Goal: Task Accomplishment & Management: Complete application form

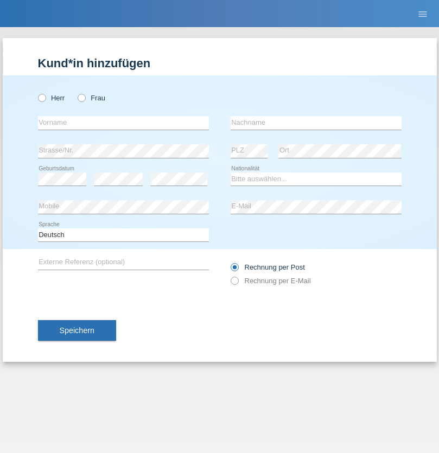
radio input "true"
click at [123, 123] on input "text" at bounding box center [123, 123] width 171 height 14
type input "Josipa"
click at [316, 123] on input "text" at bounding box center [315, 123] width 171 height 14
type input "Krcmar"
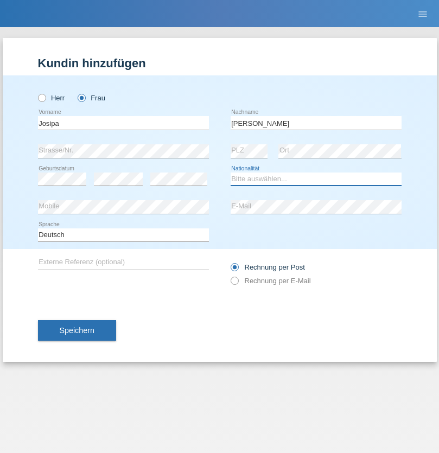
select select "AT"
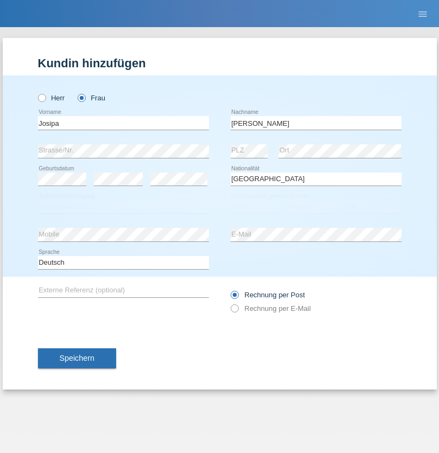
select select "C"
select select "01"
select select "06"
select select "2019"
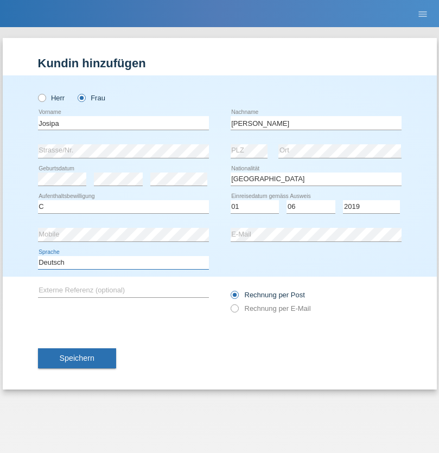
select select "en"
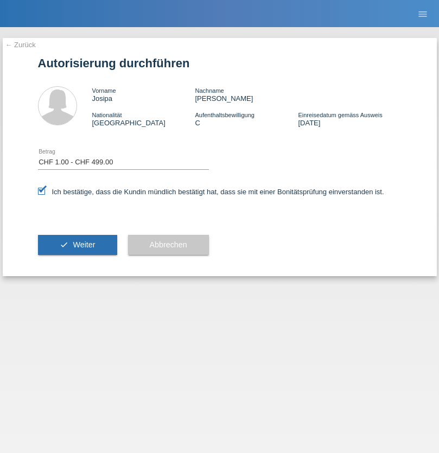
select select "1"
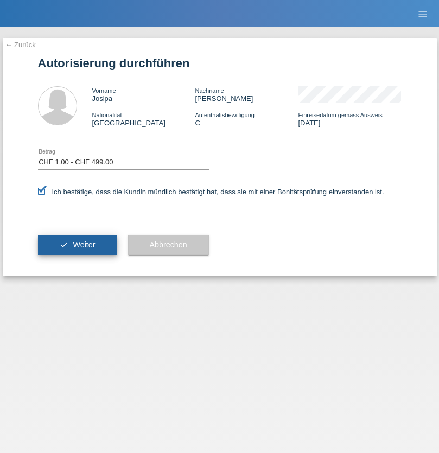
click at [77, 245] on span "Weiter" at bounding box center [84, 244] width 22 height 9
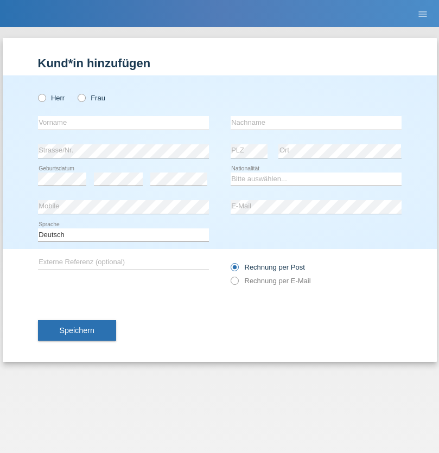
radio input "true"
click at [123, 123] on input "text" at bounding box center [123, 123] width 171 height 14
type input "[PERSON_NAME]"
click at [316, 123] on input "text" at bounding box center [315, 123] width 171 height 14
type input "Nydegger"
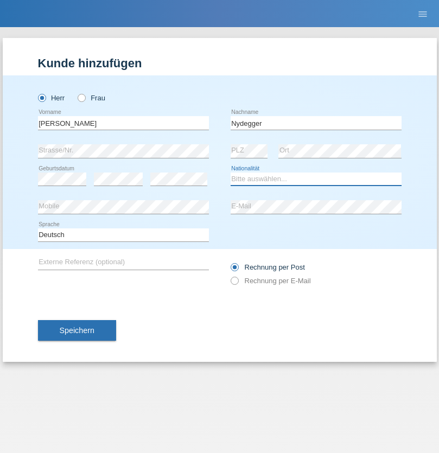
select select "CH"
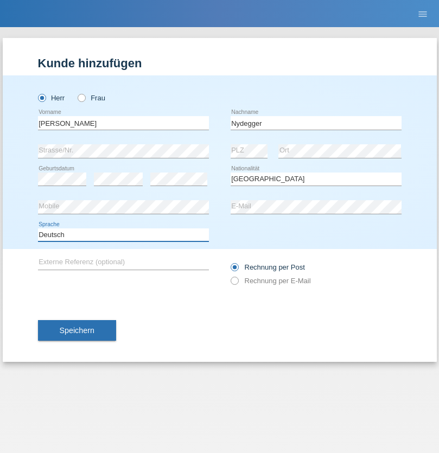
select select "en"
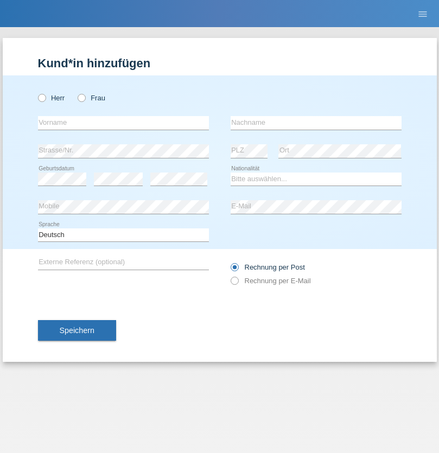
radio input "true"
click at [123, 123] on input "text" at bounding box center [123, 123] width 171 height 14
type input "Corinne"
click at [316, 123] on input "text" at bounding box center [315, 123] width 171 height 14
type input "Nydegger"
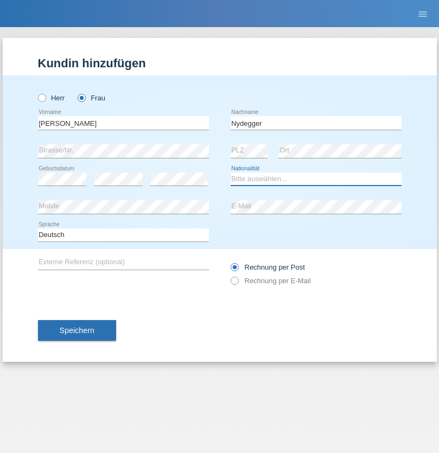
select select "CH"
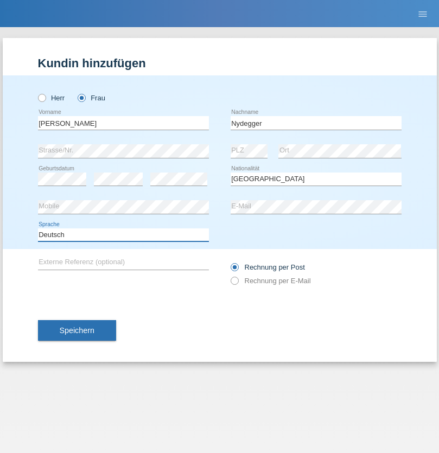
select select "en"
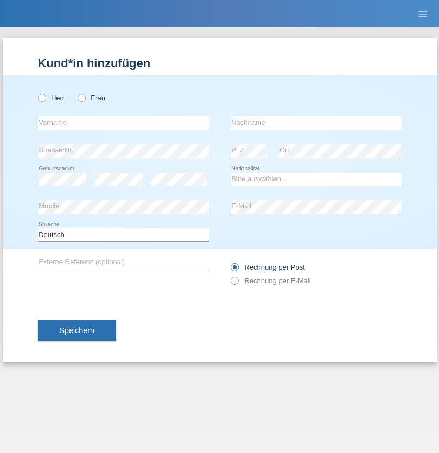
radio input "true"
click at [123, 123] on input "text" at bounding box center [123, 123] width 171 height 14
type input "Goekhan"
click at [316, 123] on input "text" at bounding box center [315, 123] width 171 height 14
type input "Akarsu"
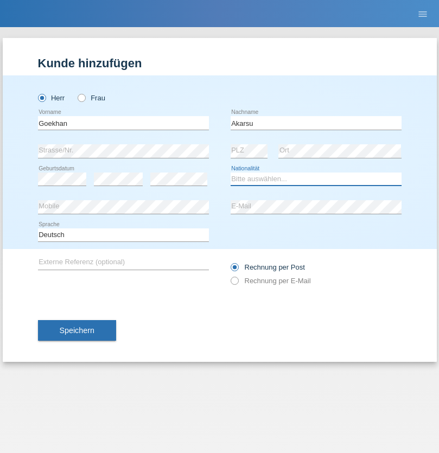
select select "AT"
select select "C"
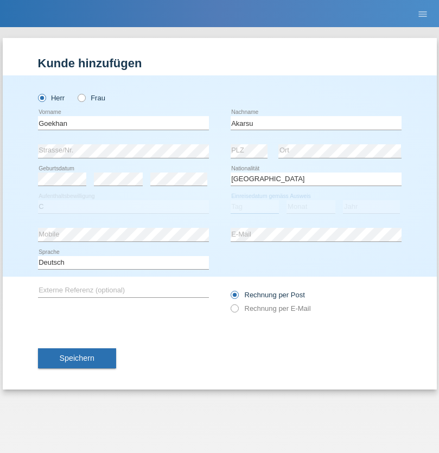
select select "01"
select select "05"
select select "2021"
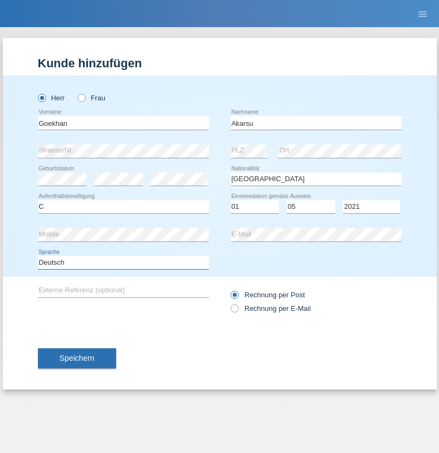
select select "en"
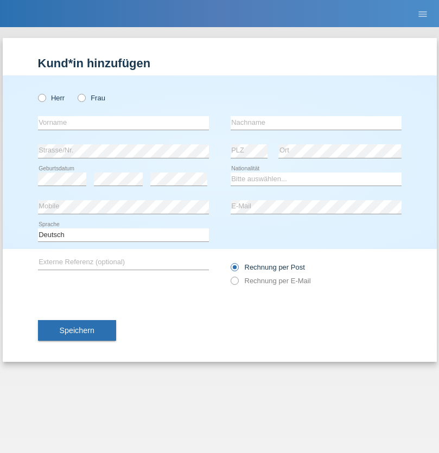
radio input "true"
click at [123, 123] on input "text" at bounding box center [123, 123] width 171 height 14
type input "Daniele"
click at [316, 123] on input "text" at bounding box center [315, 123] width 171 height 14
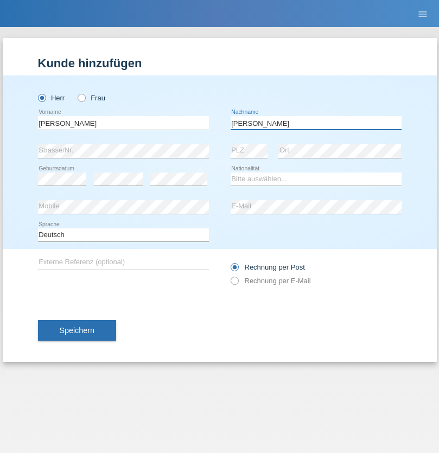
type input "Daniele"
select select "IT"
select select "C"
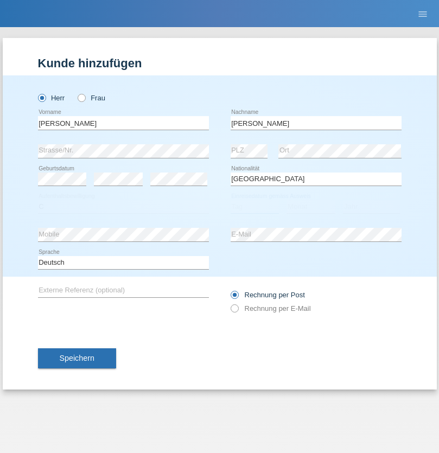
select select "22"
select select "06"
select select "1964"
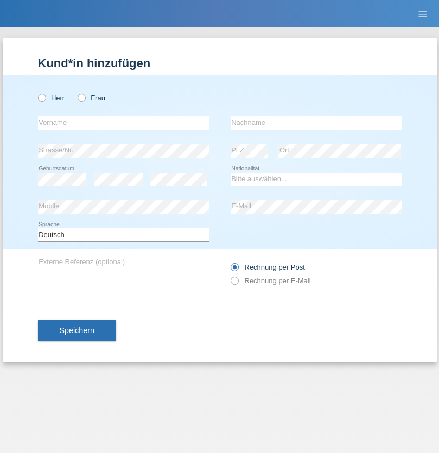
radio input "true"
click at [123, 123] on input "text" at bounding box center [123, 123] width 171 height 14
type input "Carnevale"
click at [316, 123] on input "text" at bounding box center [315, 123] width 171 height 14
type input "Alessio"
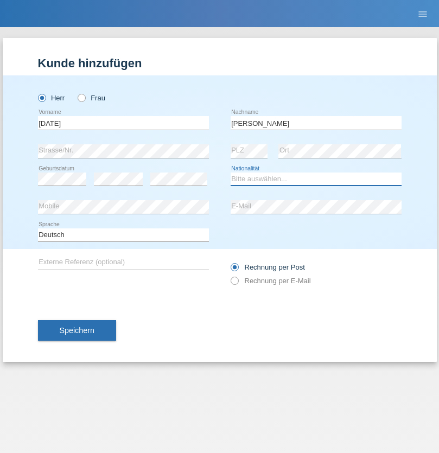
select select "IT"
select select "C"
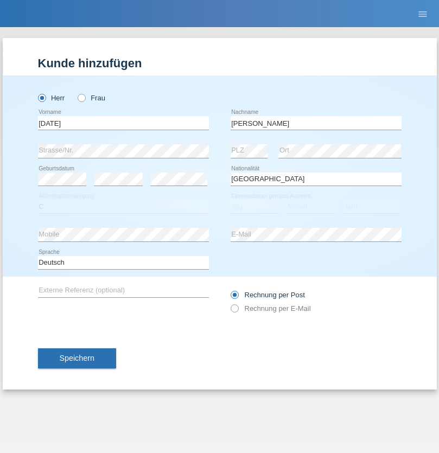
select select "01"
select select "05"
select select "2021"
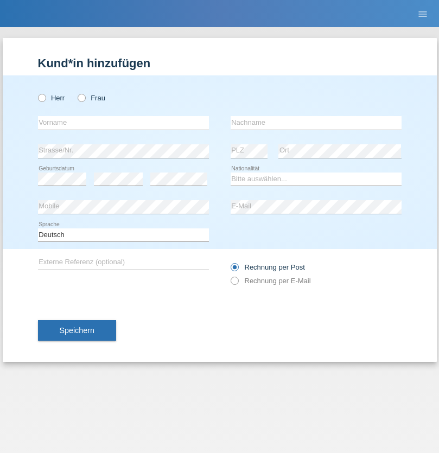
radio input "true"
click at [123, 123] on input "text" at bounding box center [123, 123] width 171 height 14
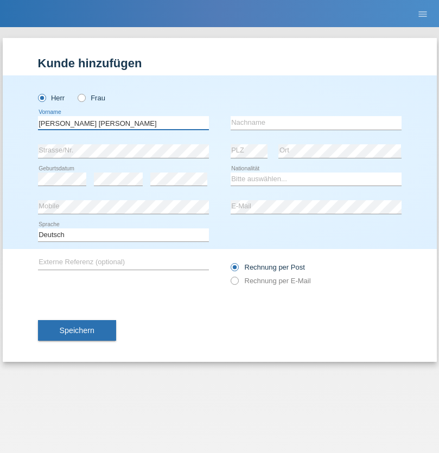
type input "[PERSON_NAME] [PERSON_NAME]"
click at [316, 123] on input "text" at bounding box center [315, 123] width 171 height 14
type input "Cislariu"
select select "CH"
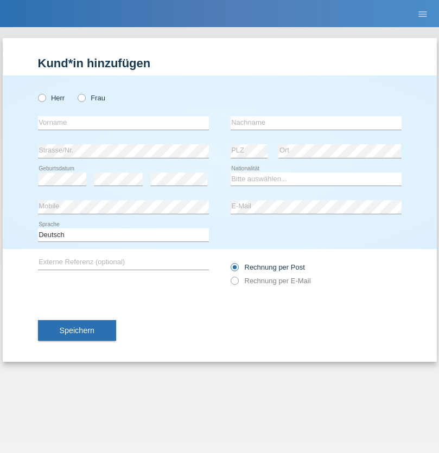
radio input "true"
select select "CH"
radio input "true"
click at [123, 123] on input "text" at bounding box center [123, 123] width 171 height 14
type input "[PERSON_NAME]"
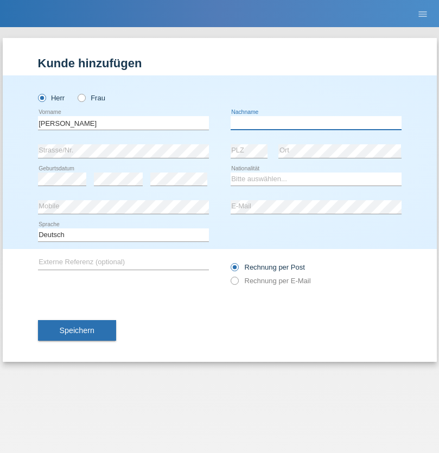
click at [316, 123] on input "text" at bounding box center [315, 123] width 171 height 14
type input "Kappelmayer"
select select "MG"
select select "C"
select select "31"
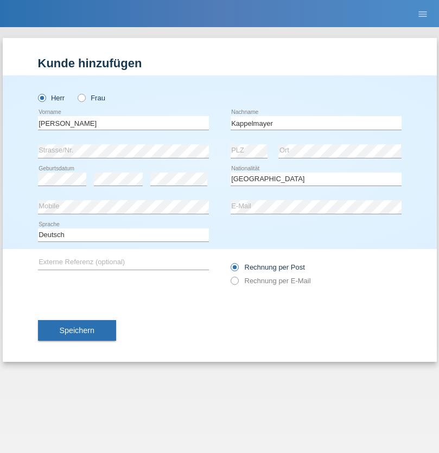
select select "08"
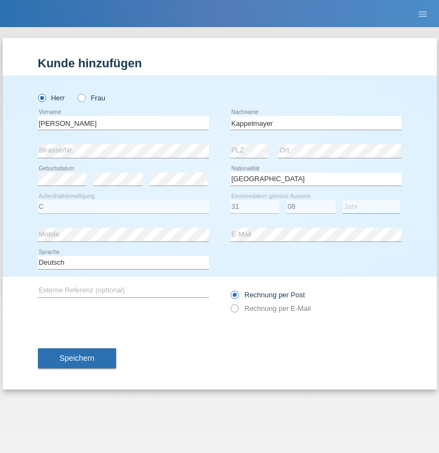
select select "2021"
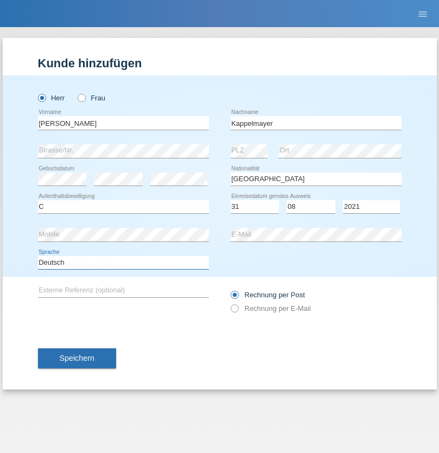
select select "en"
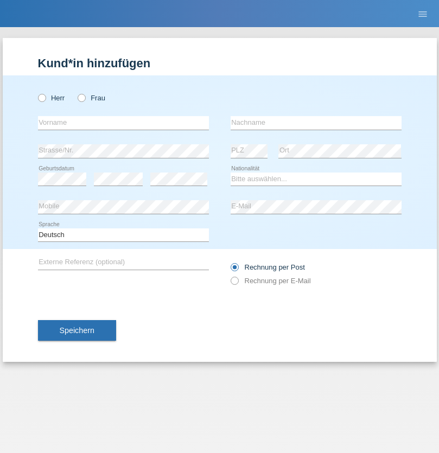
radio input "true"
click at [123, 123] on input "text" at bounding box center [123, 123] width 171 height 14
type input "firat"
click at [316, 123] on input "text" at bounding box center [315, 123] width 171 height 14
type input "kara"
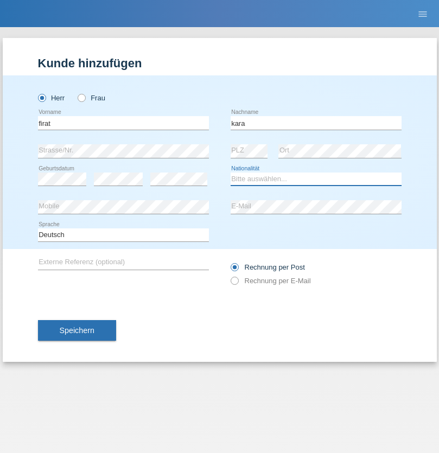
select select "CH"
radio input "true"
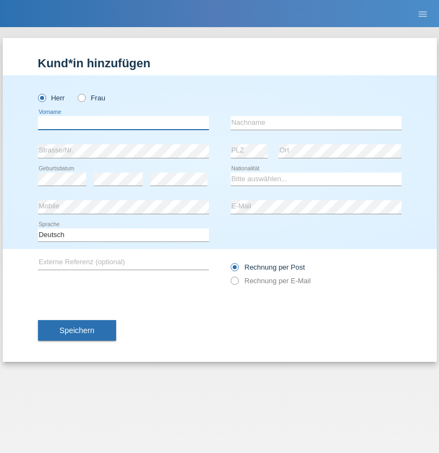
click at [123, 123] on input "text" at bounding box center [123, 123] width 171 height 14
type input "[PERSON_NAME]"
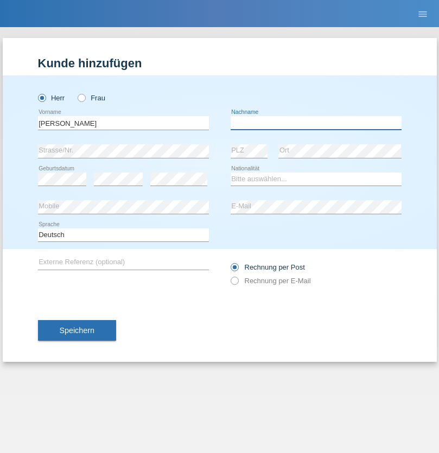
click at [316, 123] on input "text" at bounding box center [315, 123] width 171 height 14
type input "Panda nzinga"
select select "MN"
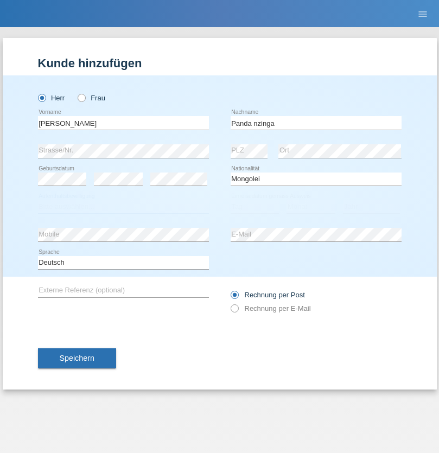
select select "C"
select select "28"
select select "11"
select select "2001"
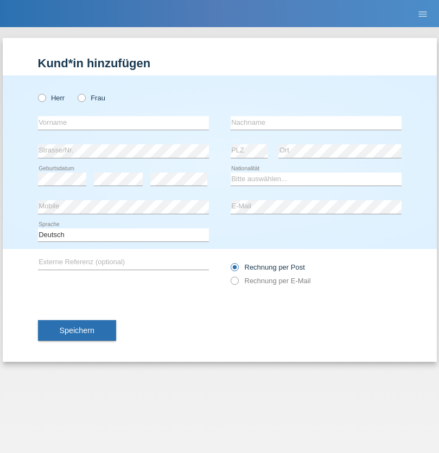
radio input "true"
select select "HU"
select select "C"
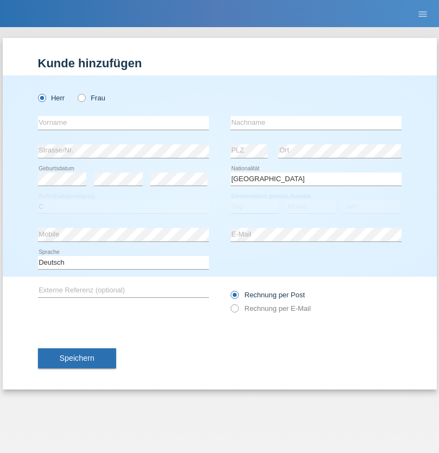
select select "30"
select select "10"
select select "2021"
